Goal: Use online tool/utility

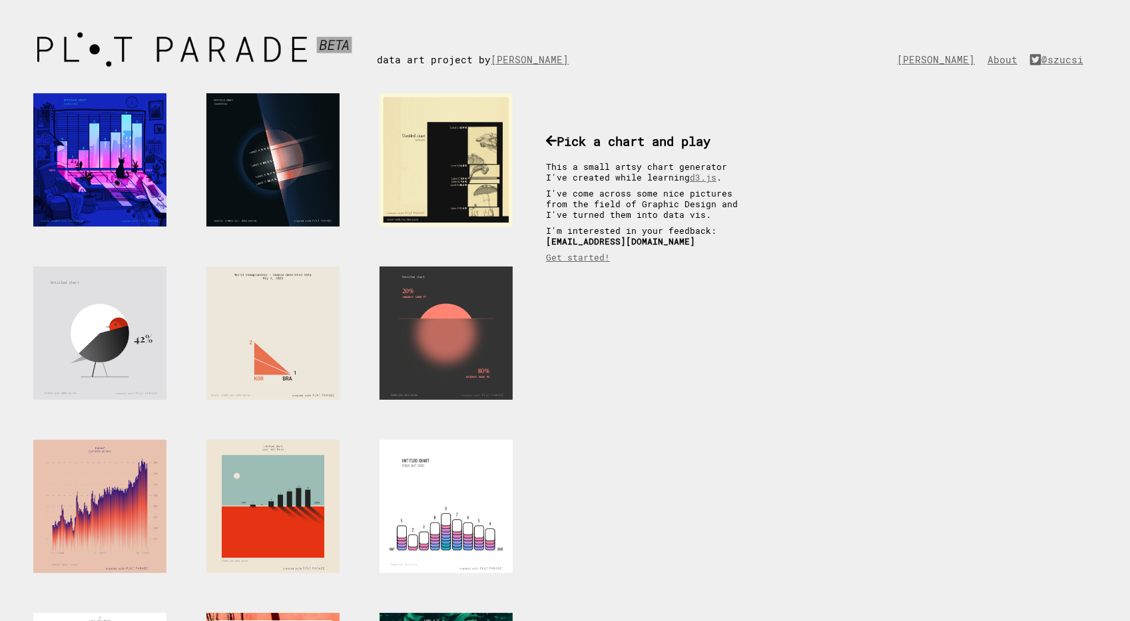
drag, startPoint x: 1062, startPoint y: 60, endPoint x: 1024, endPoint y: 65, distance: 37.7
click at [1024, 65] on div "[PERSON_NAME] About @szucsi" at bounding box center [1000, 46] width 206 height 39
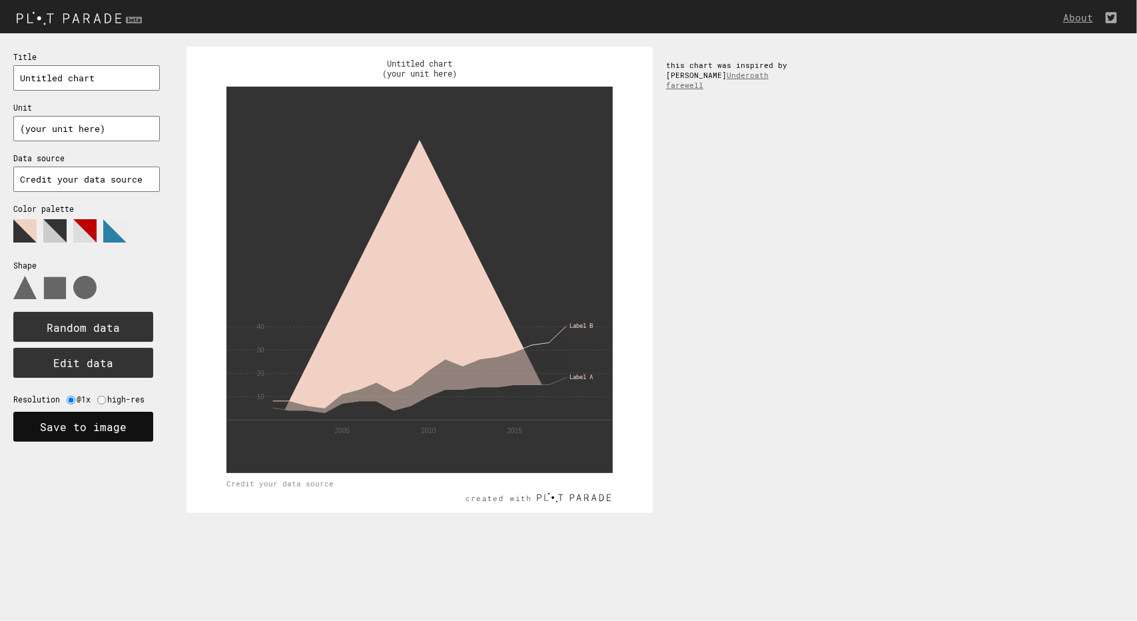
click at [77, 427] on button "Save to image" at bounding box center [83, 427] width 140 height 30
click at [83, 230] on polygon at bounding box center [84, 230] width 23 height 23
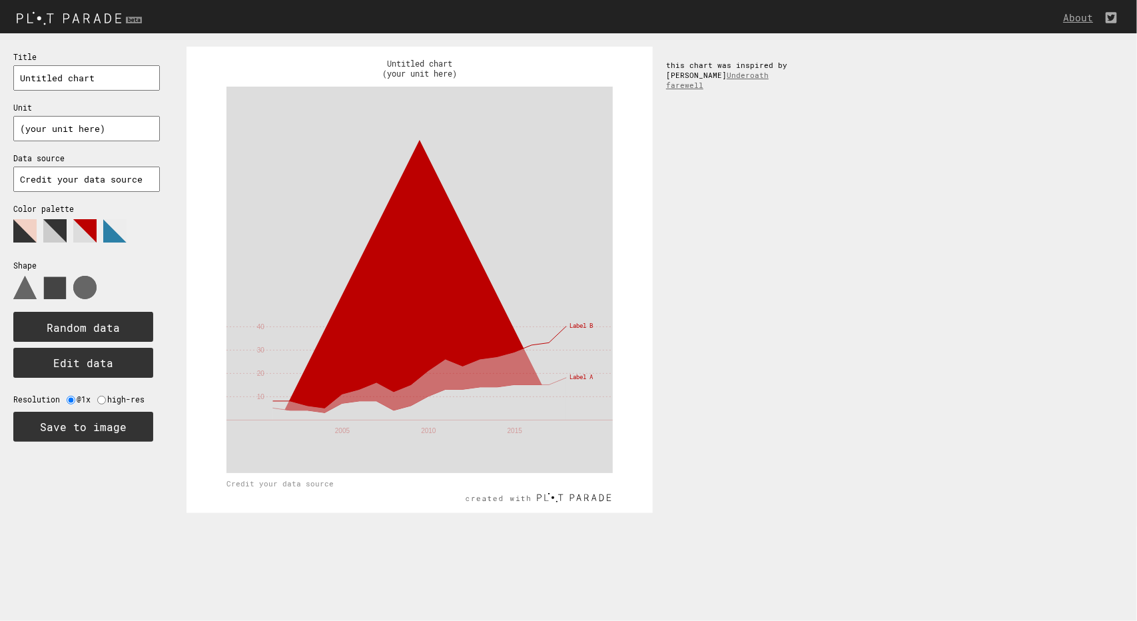
click at [56, 281] on use at bounding box center [55, 288] width 22 height 22
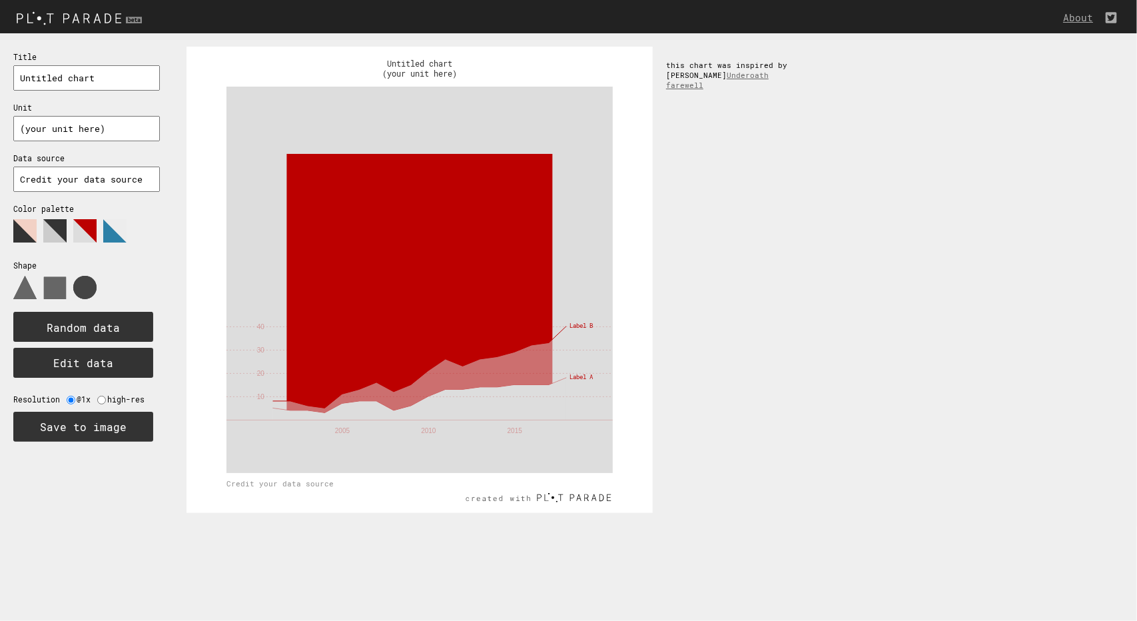
click at [93, 288] on use at bounding box center [84, 287] width 23 height 23
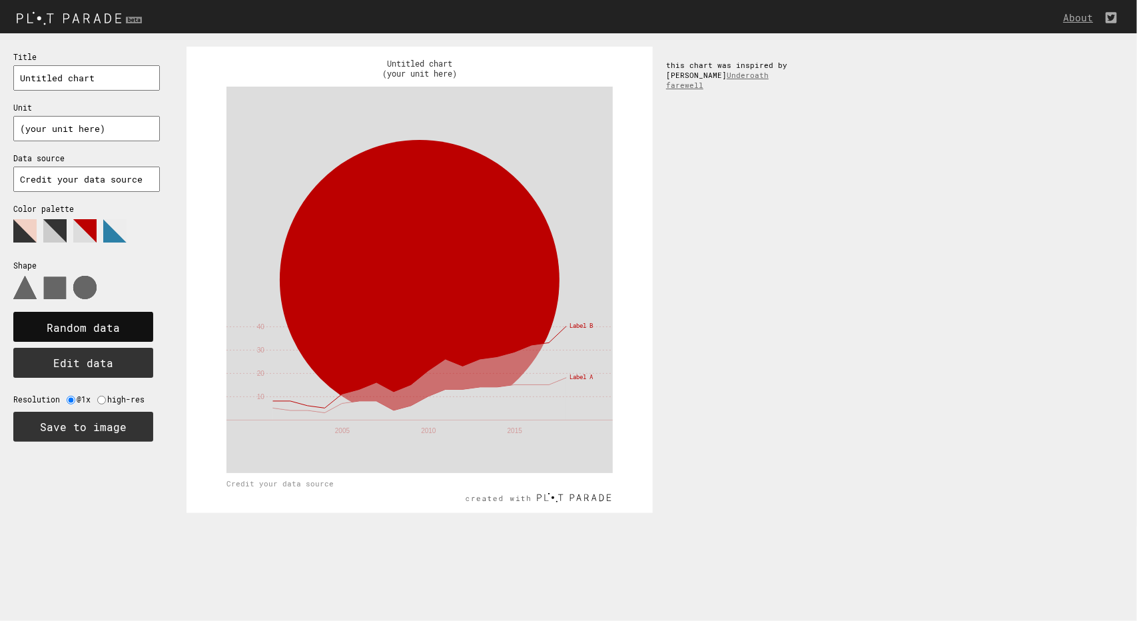
click at [90, 337] on rect at bounding box center [83, 327] width 140 height 30
